Goal: Entertainment & Leisure: Consume media (video, audio)

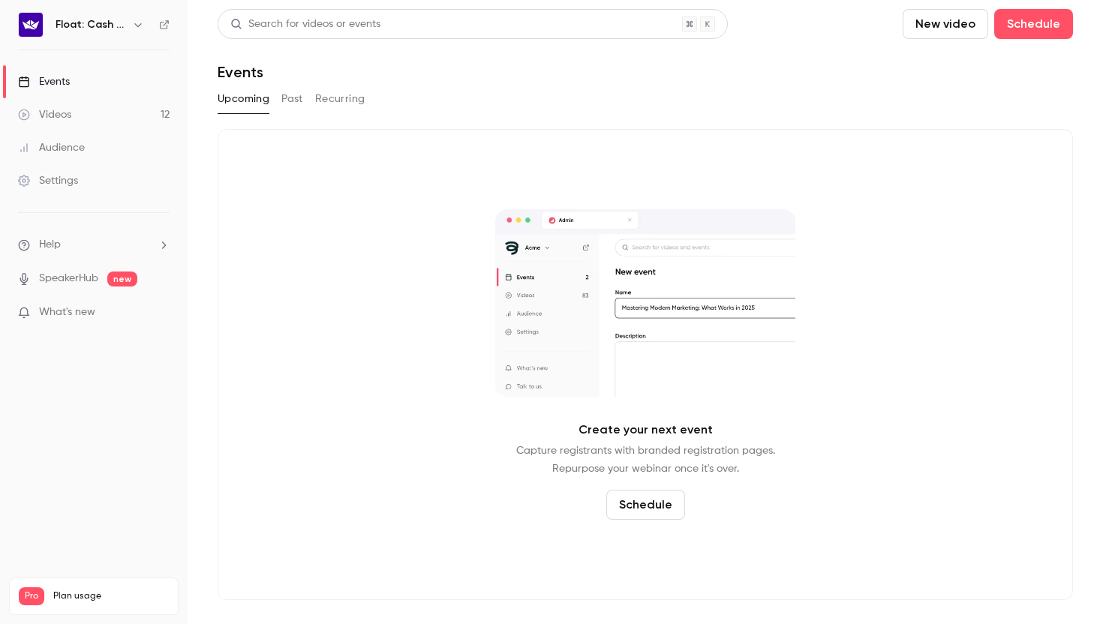
click at [85, 107] on link "Videos 12" at bounding box center [94, 114] width 188 height 33
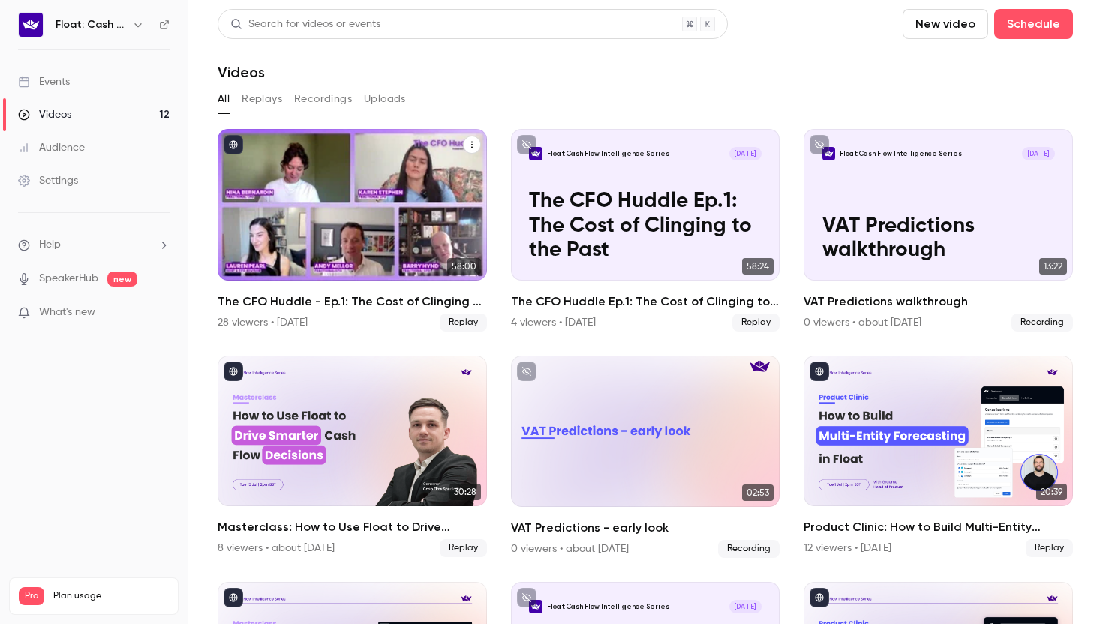
click at [405, 209] on div "The CFO Huddle - Ep.1: The Cost of Clinging to the Past" at bounding box center [352, 205] width 269 height 152
